Goal: Task Accomplishment & Management: Manage account settings

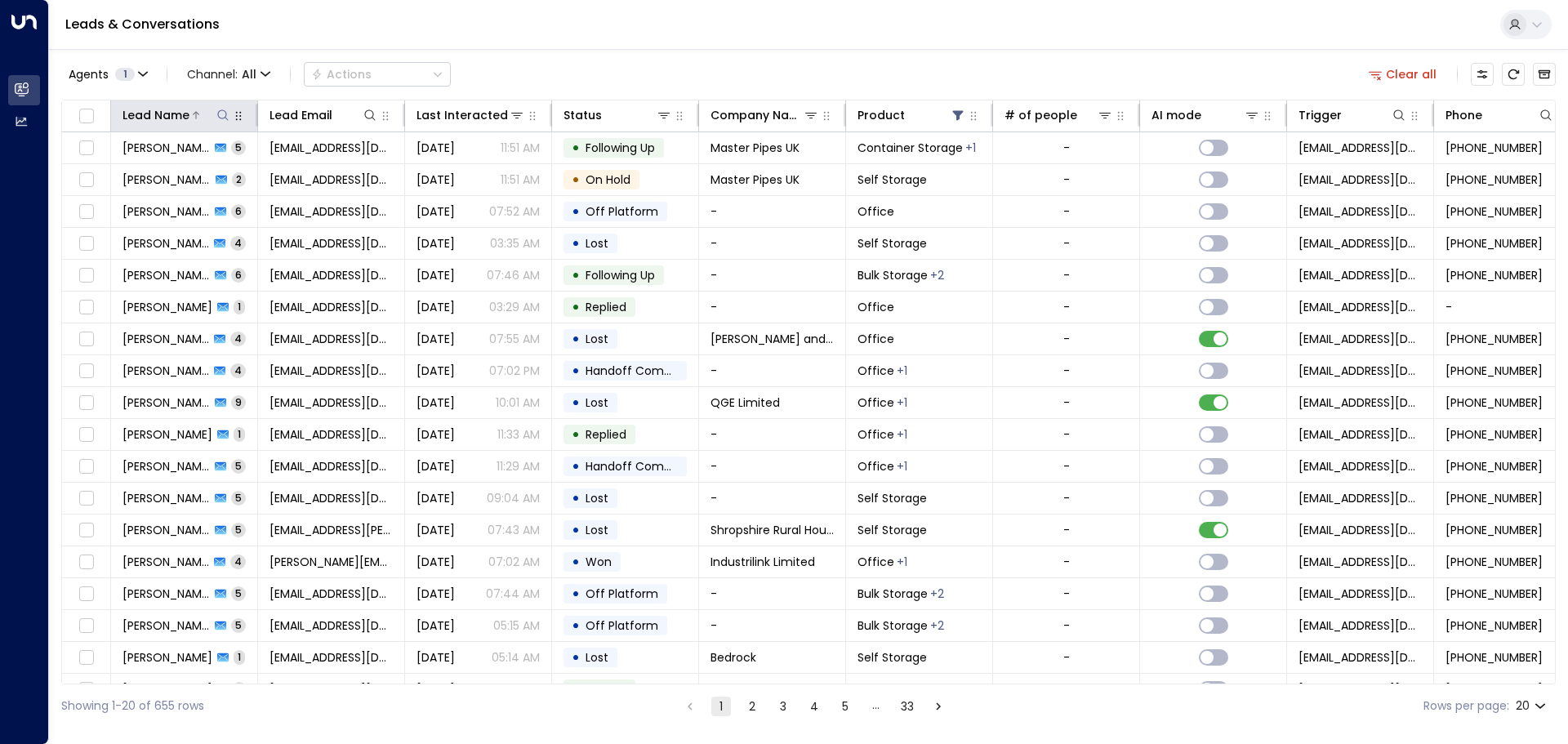
click at [220, 112] on icon at bounding box center [223, 115] width 13 height 13
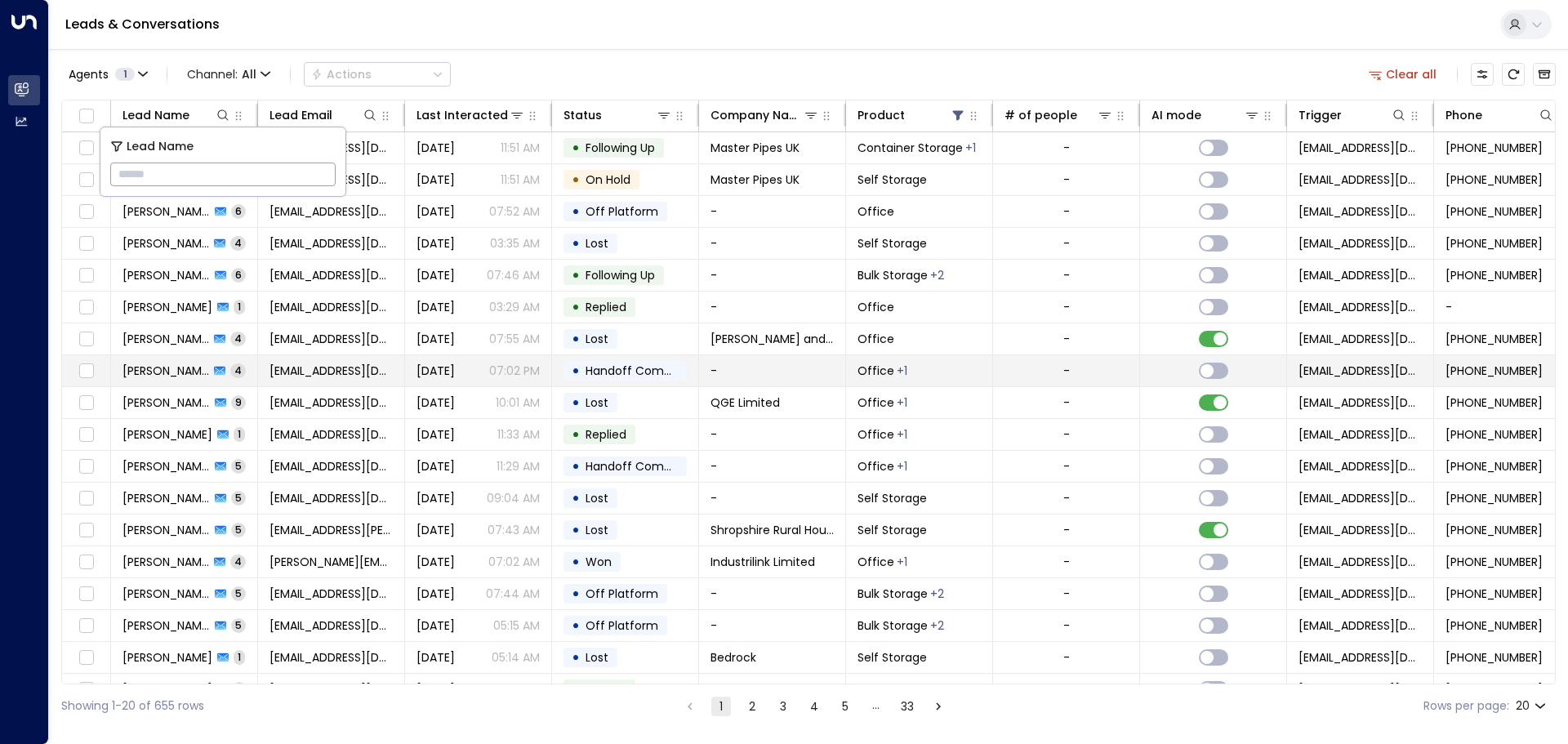
type input "**********"
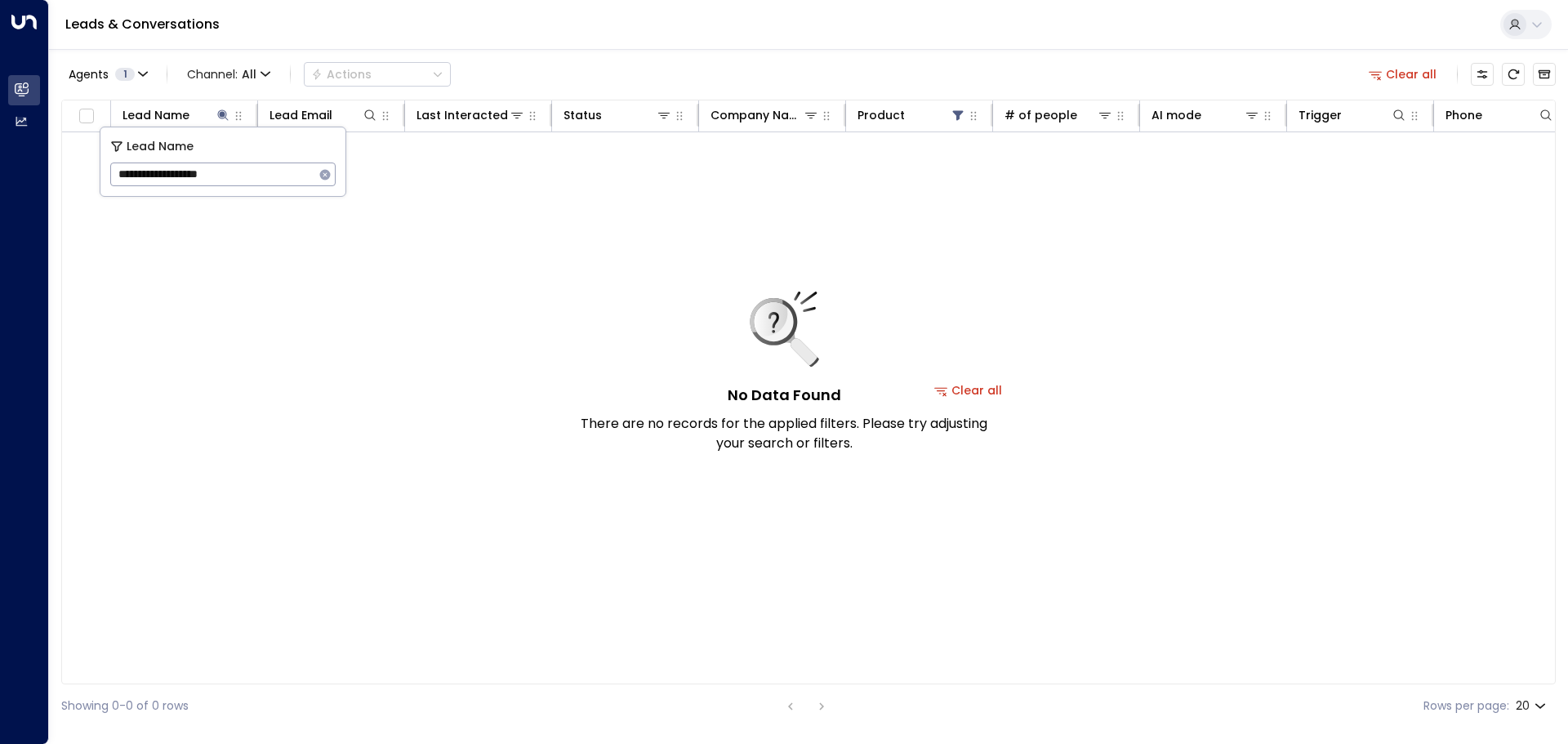
click at [991, 389] on button "Clear all" at bounding box center [968, 389] width 82 height 23
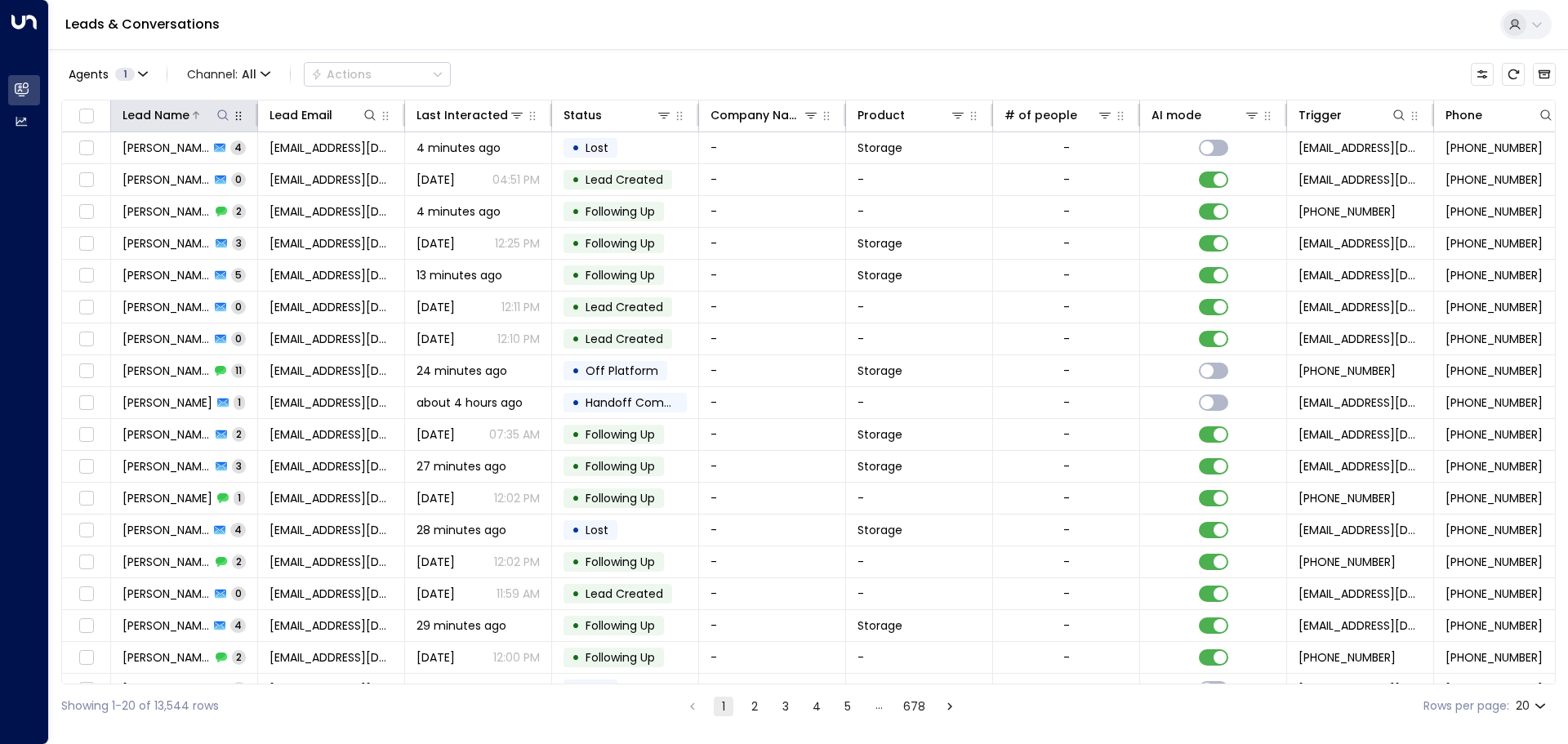
click at [219, 111] on icon at bounding box center [223, 115] width 11 height 11
type input "**********"
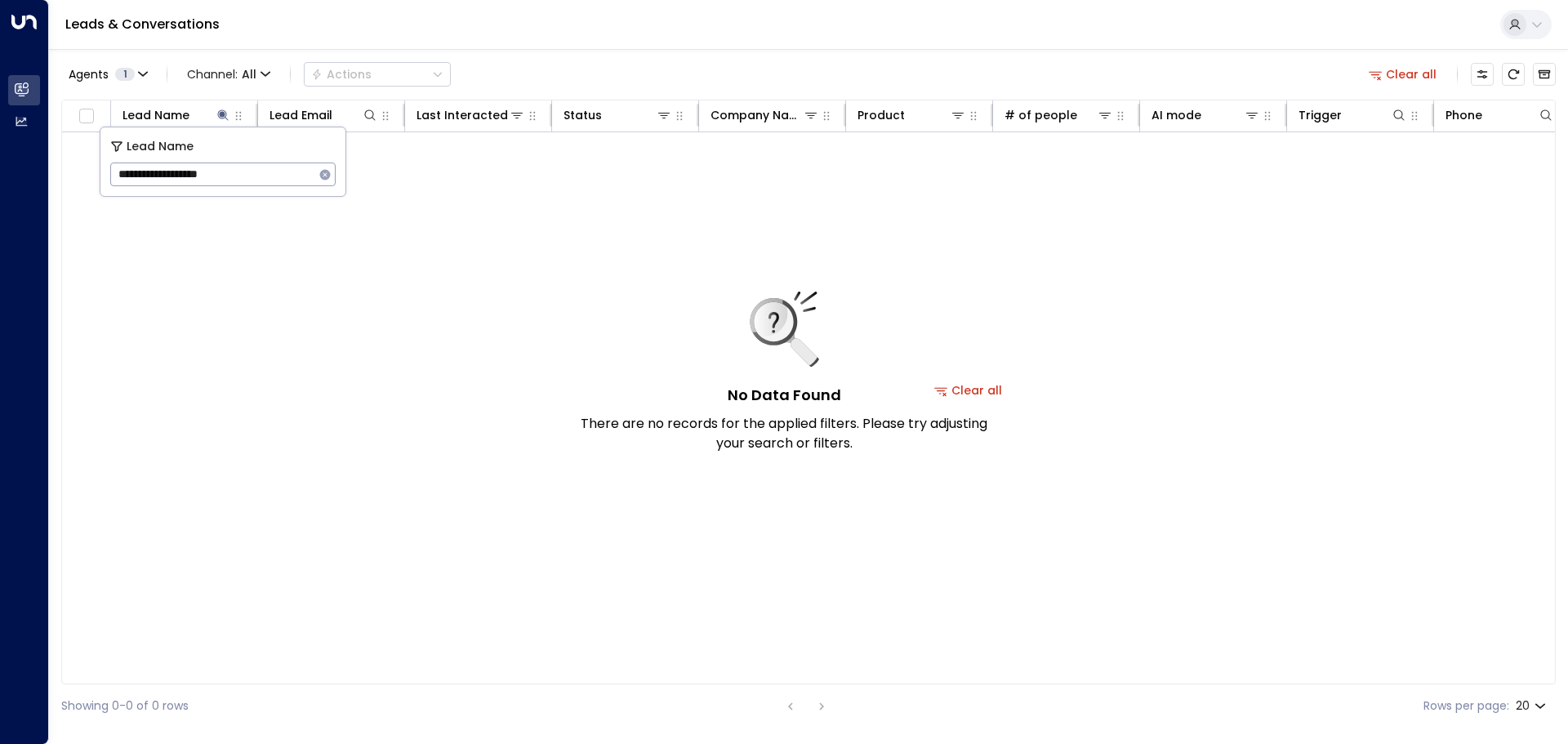
click at [989, 392] on button "Clear all" at bounding box center [968, 389] width 82 height 23
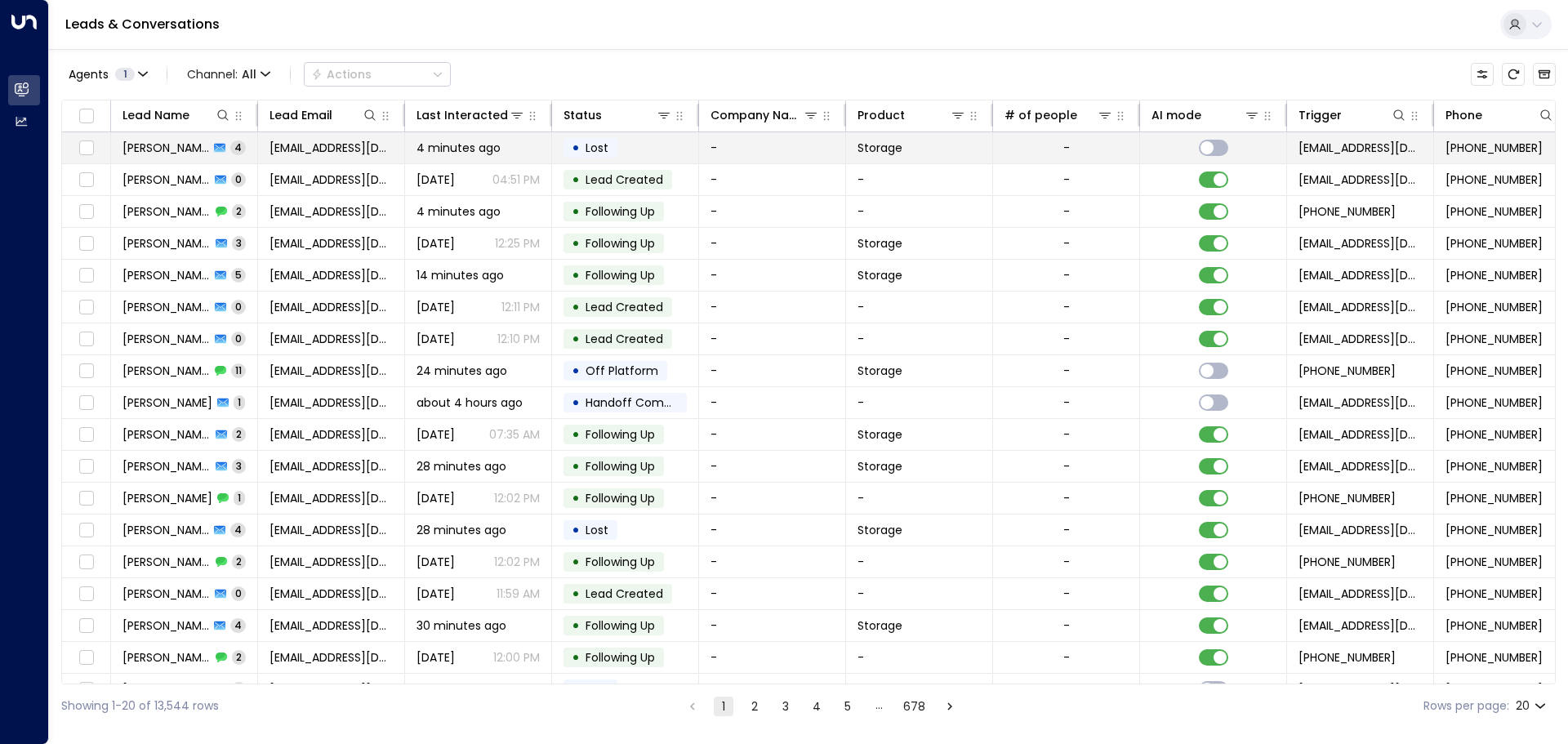
click at [219, 145] on icon at bounding box center [219, 148] width 11 height 9
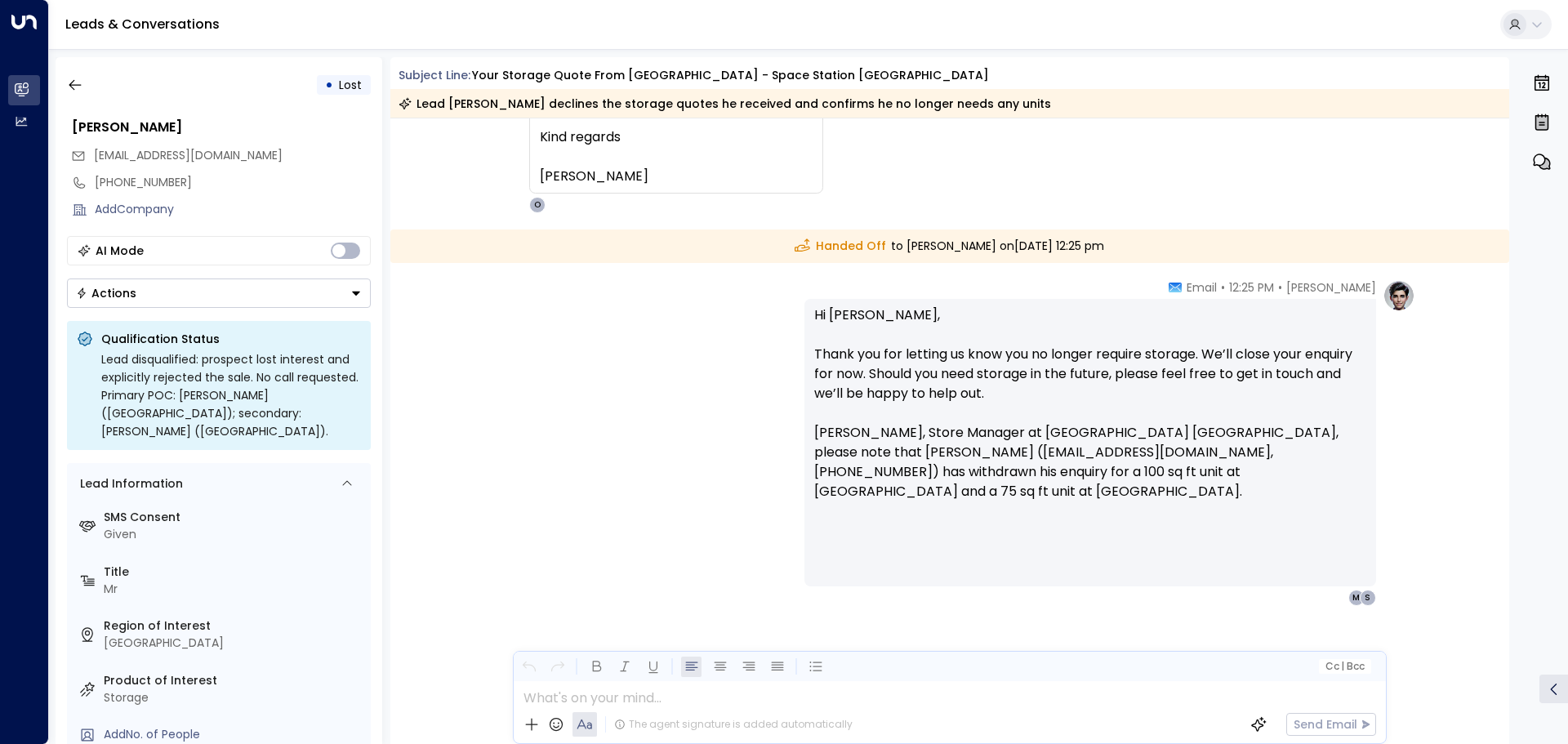
scroll to position [1886, 0]
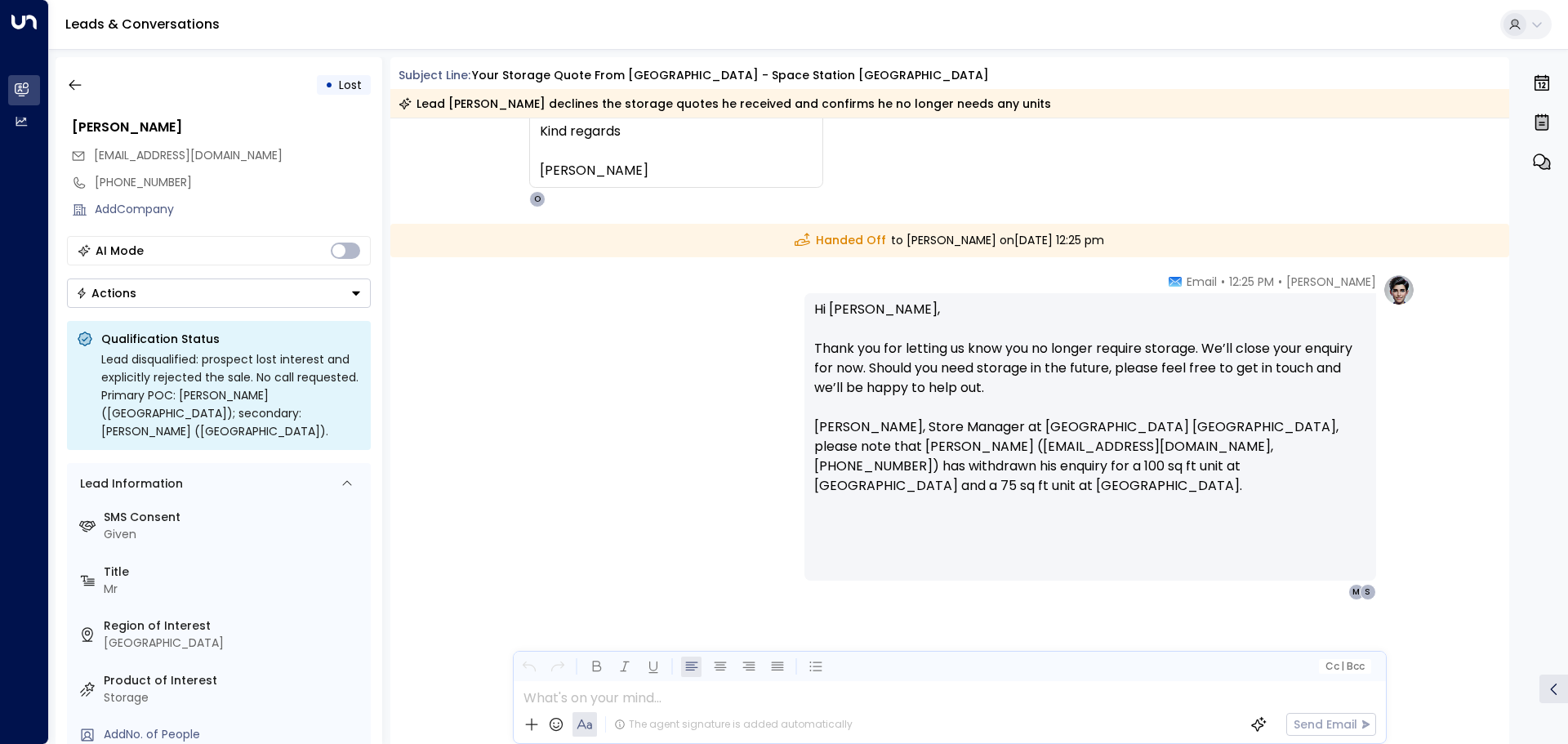
click at [363, 291] on button "Actions" at bounding box center [219, 293] width 304 height 29
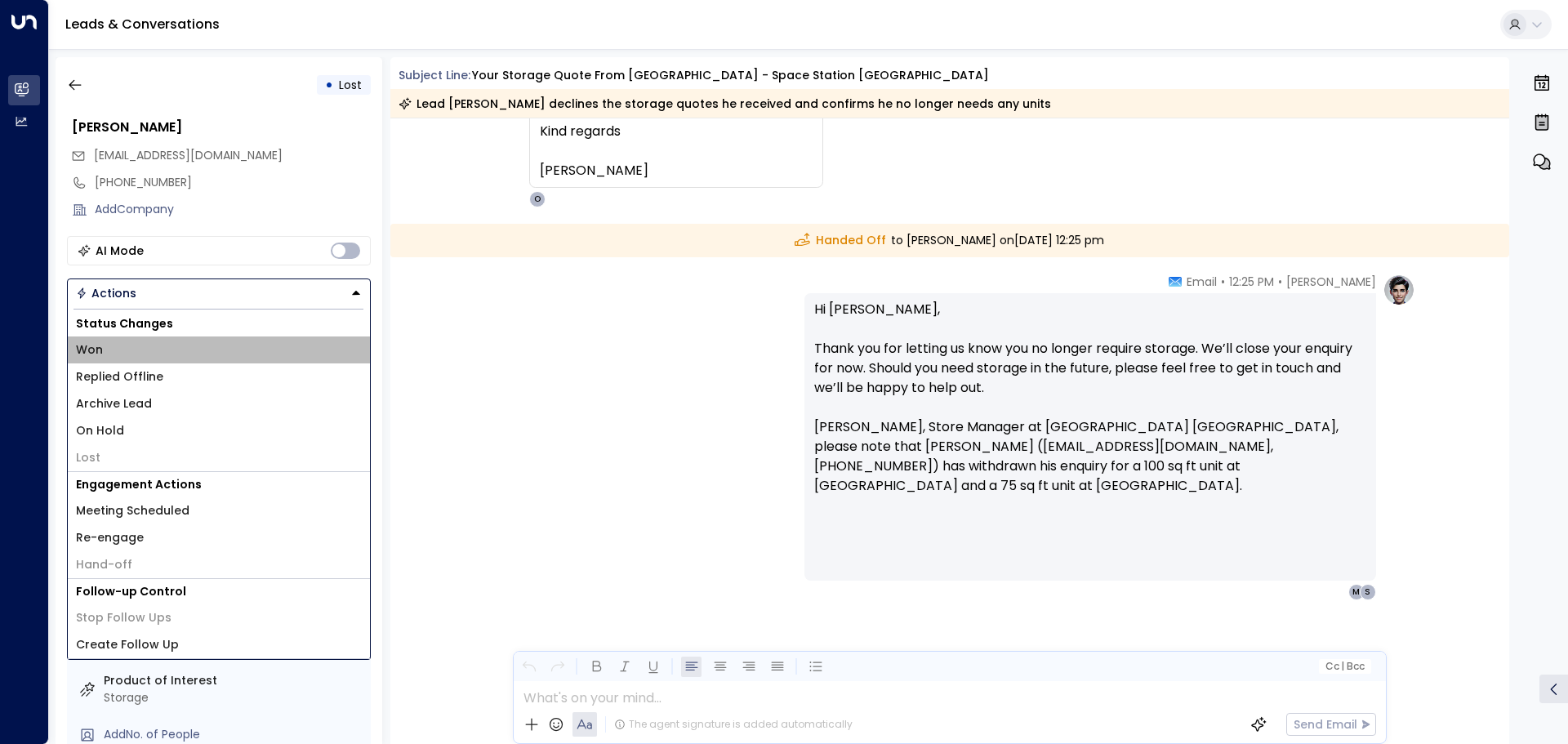
click at [116, 344] on li "Won" at bounding box center [219, 349] width 302 height 27
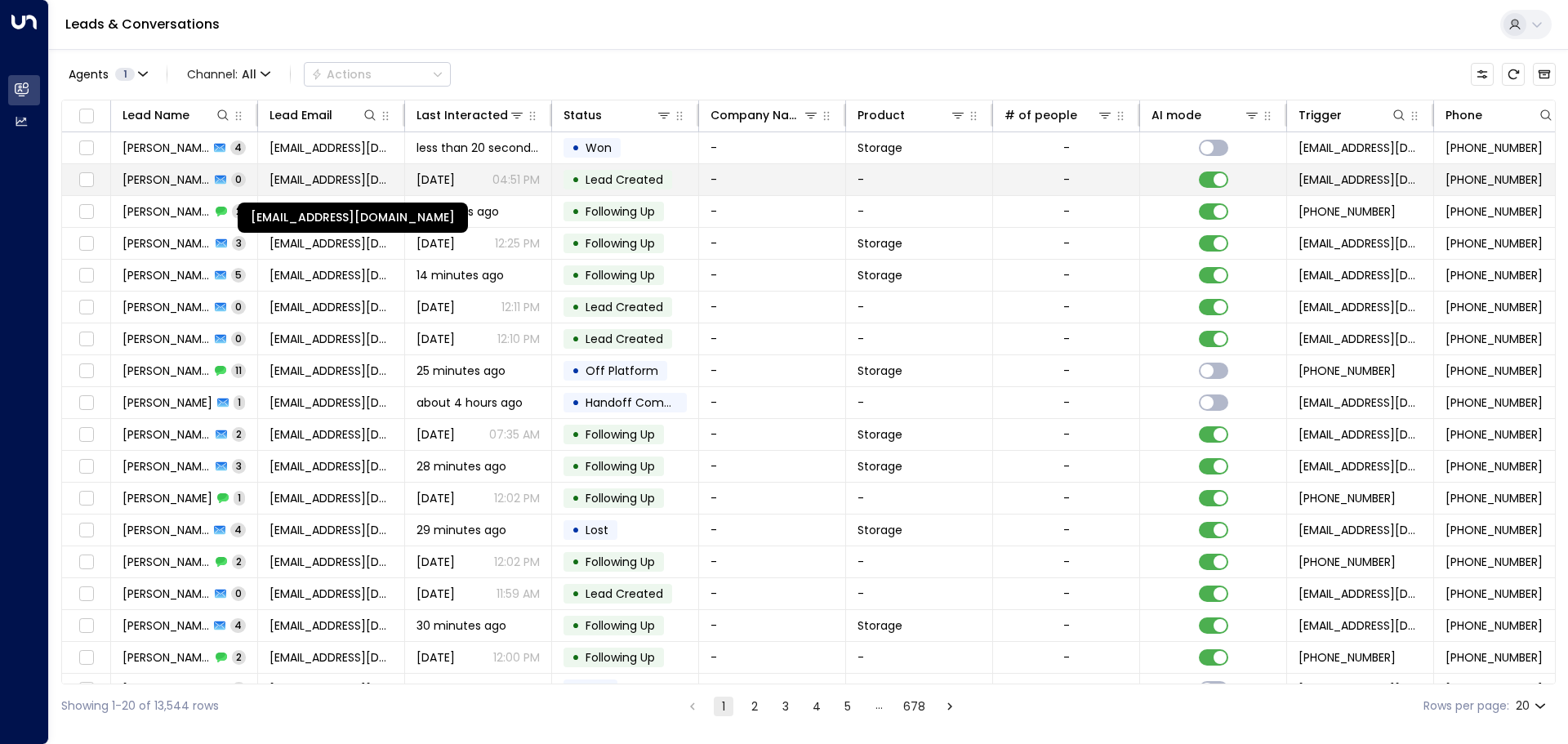
click at [291, 185] on span "[EMAIL_ADDRESS][DOMAIN_NAME]" at bounding box center [332, 180] width 123 height 17
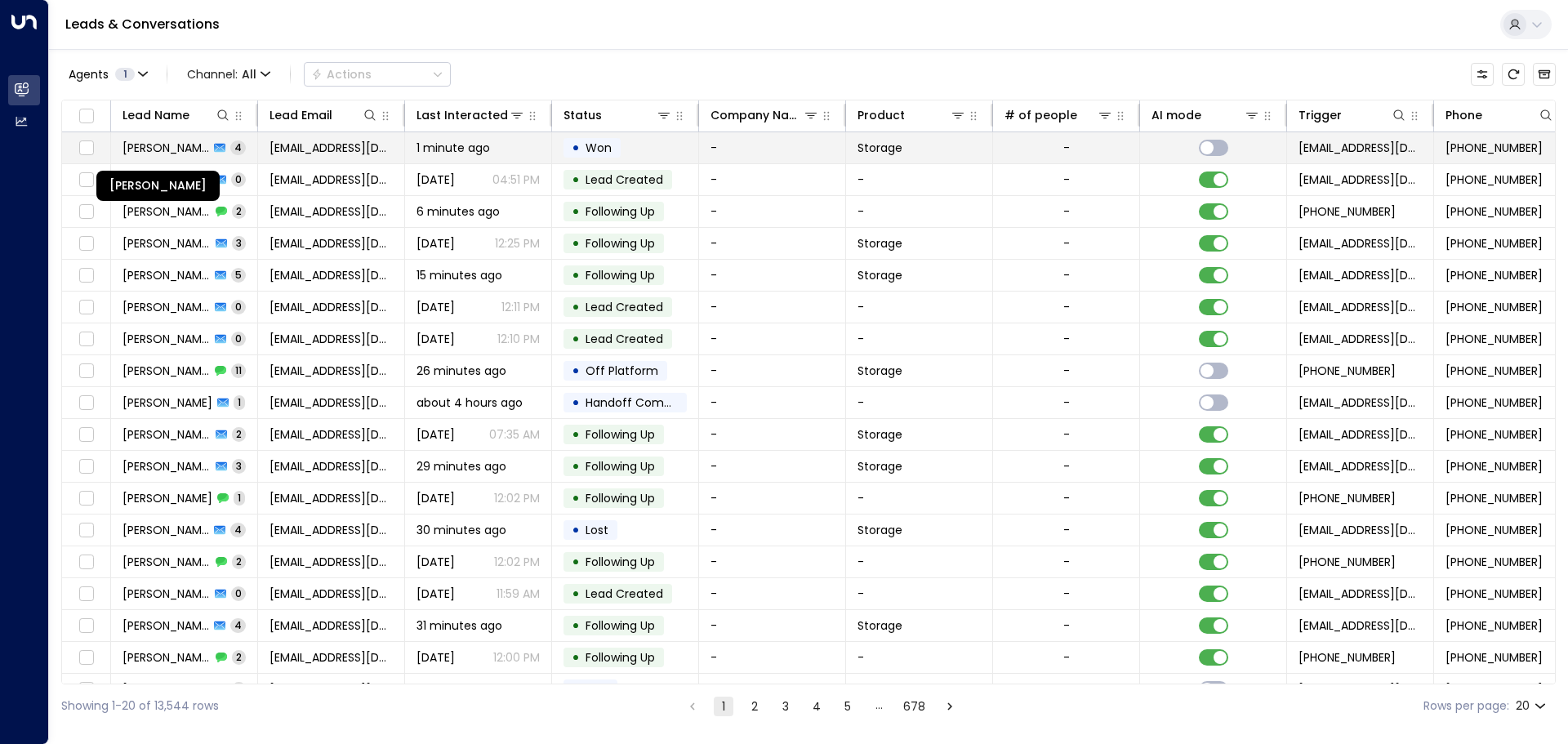
click at [198, 149] on span "[PERSON_NAME]" at bounding box center [166, 148] width 87 height 17
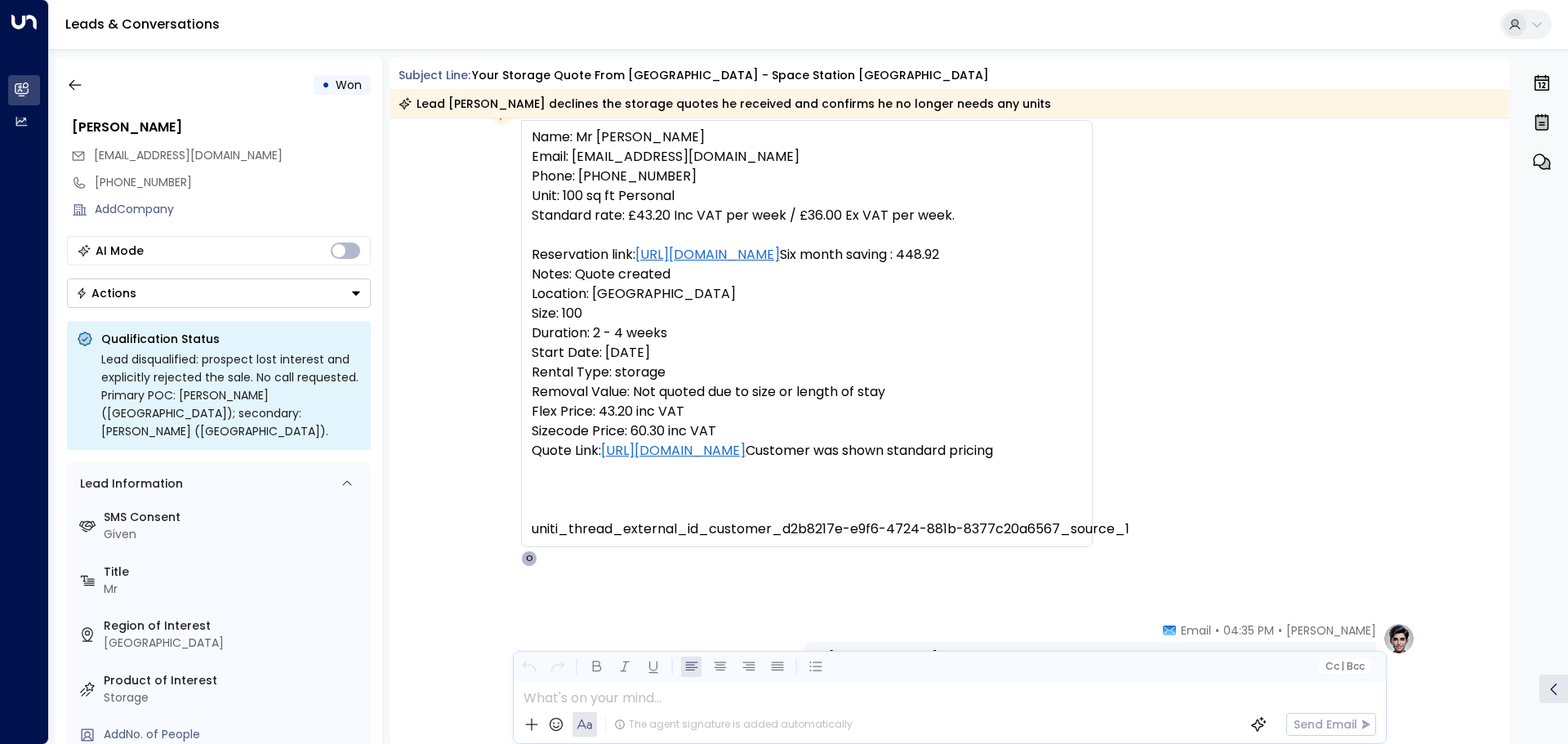
scroll to position [163, 0]
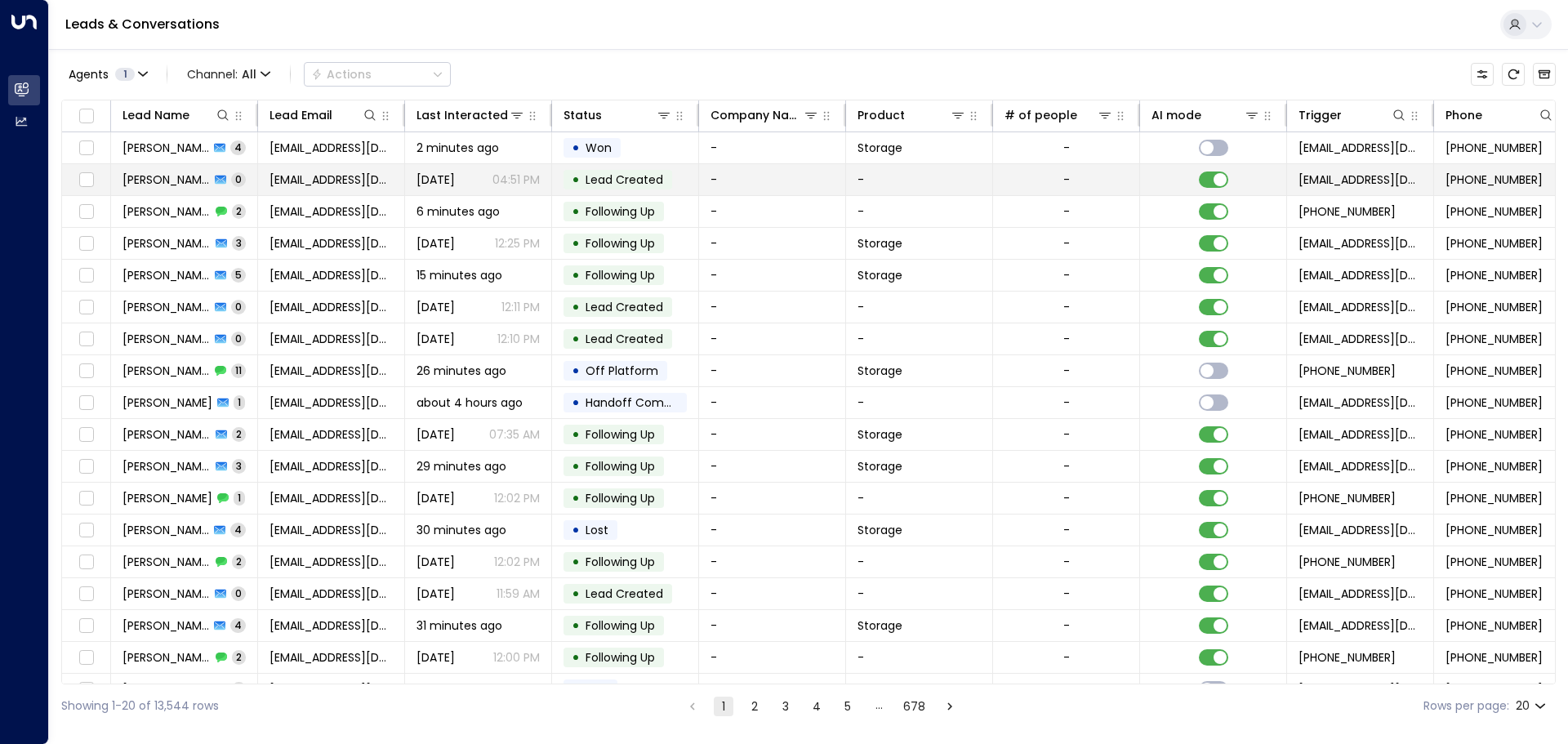
click at [223, 181] on icon at bounding box center [220, 180] width 11 height 9
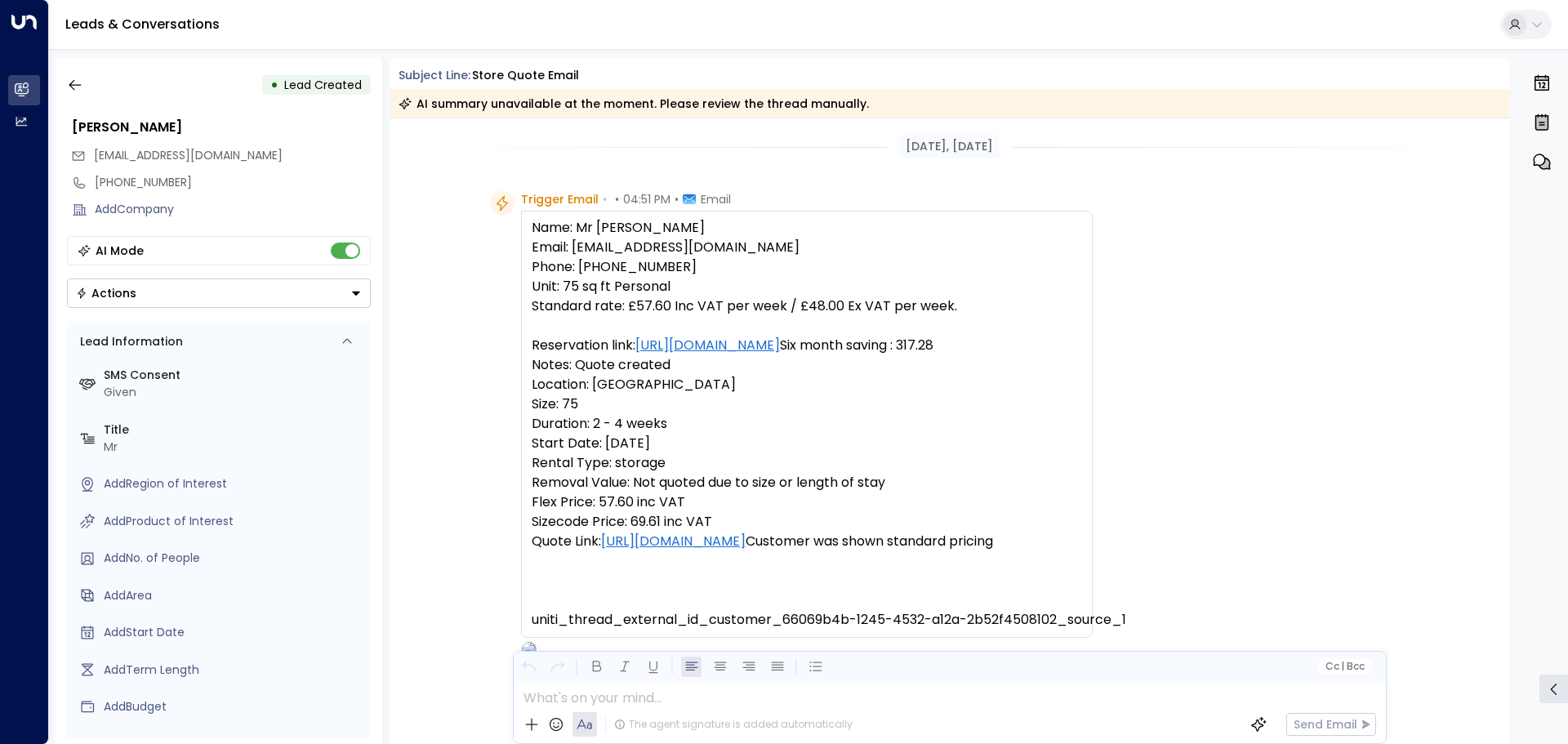
scroll to position [116, 0]
